Goal: Ask a question

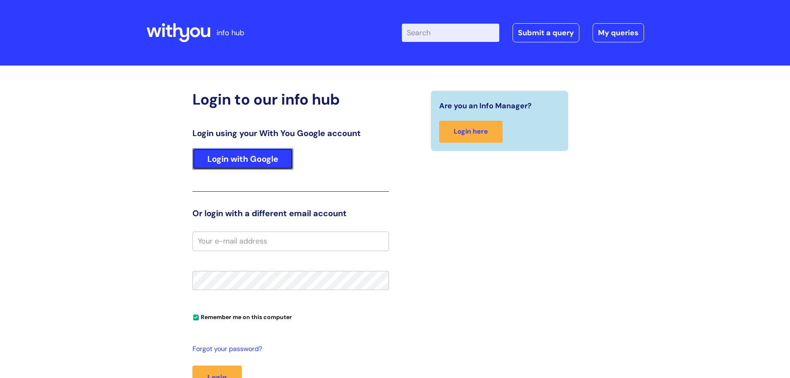
click at [247, 159] on link "Login with Google" at bounding box center [242, 159] width 101 height 22
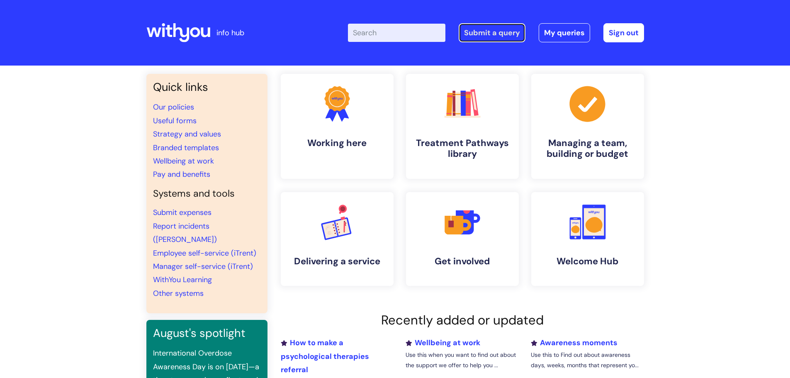
click at [493, 36] on link "Submit a query" at bounding box center [492, 32] width 67 height 19
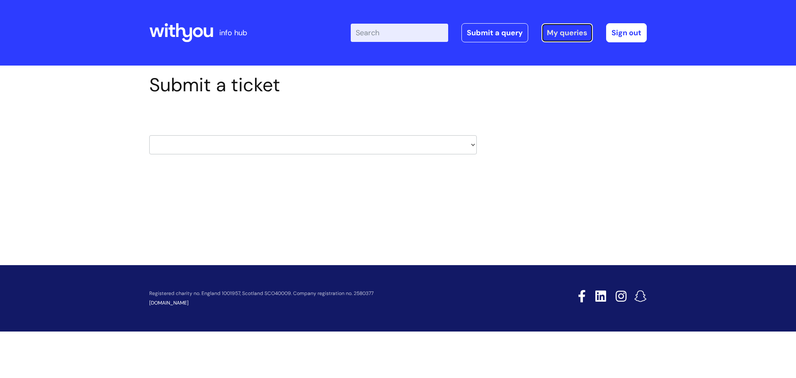
click at [557, 30] on link "My queries" at bounding box center [567, 32] width 51 height 19
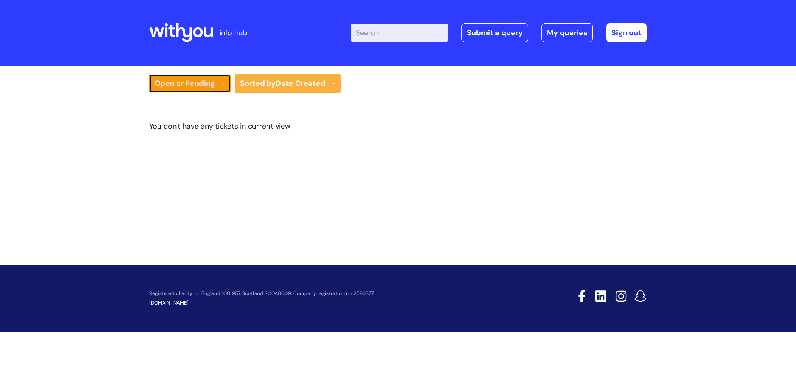
click at [212, 89] on link "Open or Pending" at bounding box center [189, 83] width 81 height 19
click at [204, 82] on link "Open or Pending" at bounding box center [189, 83] width 81 height 19
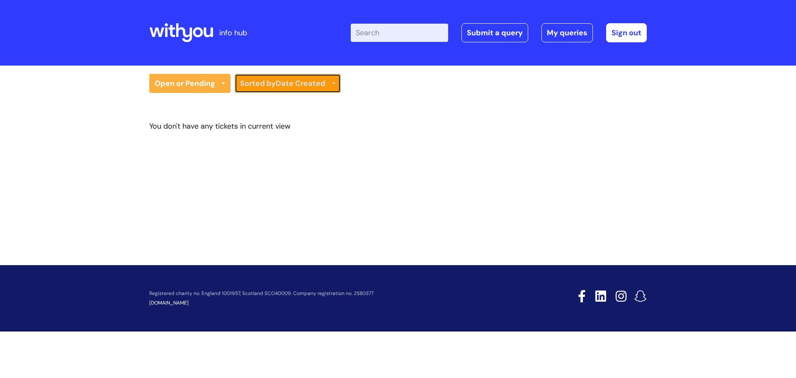
click at [266, 75] on link "Sorted by Date Created" at bounding box center [288, 83] width 106 height 19
